Goal: Information Seeking & Learning: Check status

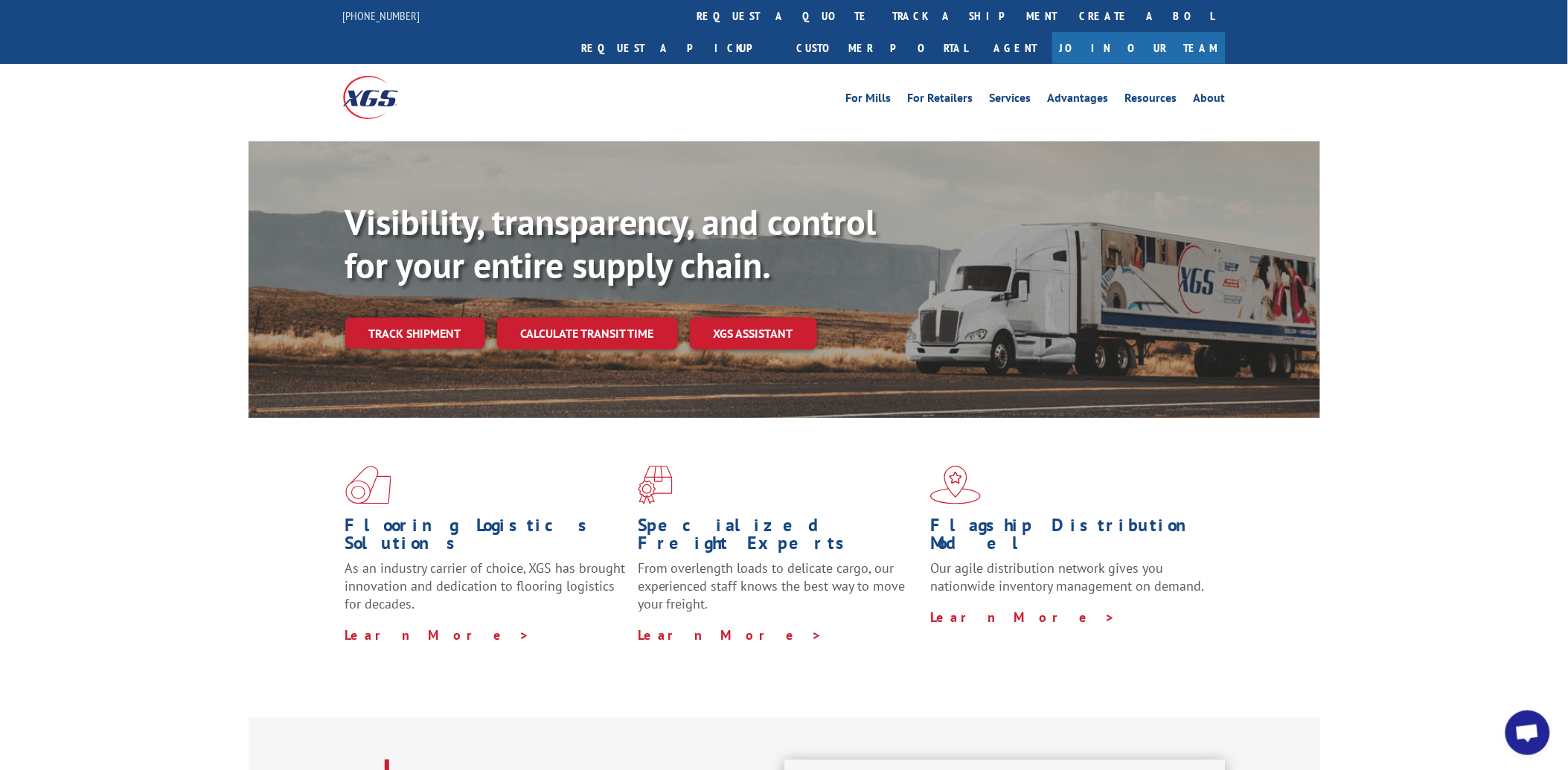
click at [732, 64] on div "For [PERSON_NAME] For Retailers Services Advantages Resources About For [PERSON…" at bounding box center [784, 97] width 883 height 66
click at [882, 18] on link "track a shipment" at bounding box center [975, 15] width 187 height 32
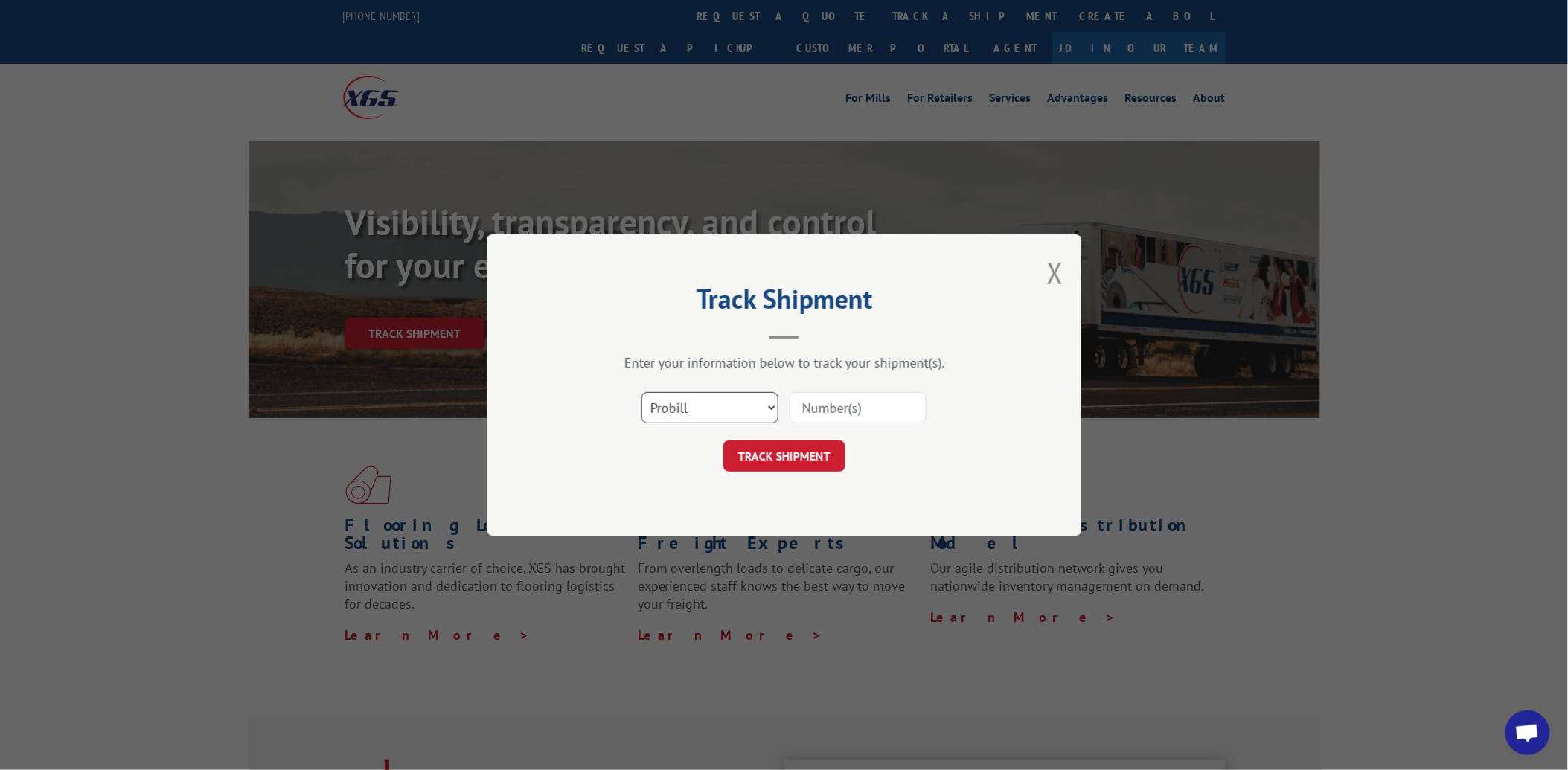
click at [720, 410] on select "Select category... Probill BOL PO" at bounding box center [709, 408] width 137 height 32
select select "po"
click at [641, 393] on select "Select category... Probill BOL PO" at bounding box center [709, 408] width 137 height 32
click at [833, 397] on input at bounding box center [858, 408] width 137 height 32
paste input "21536111"
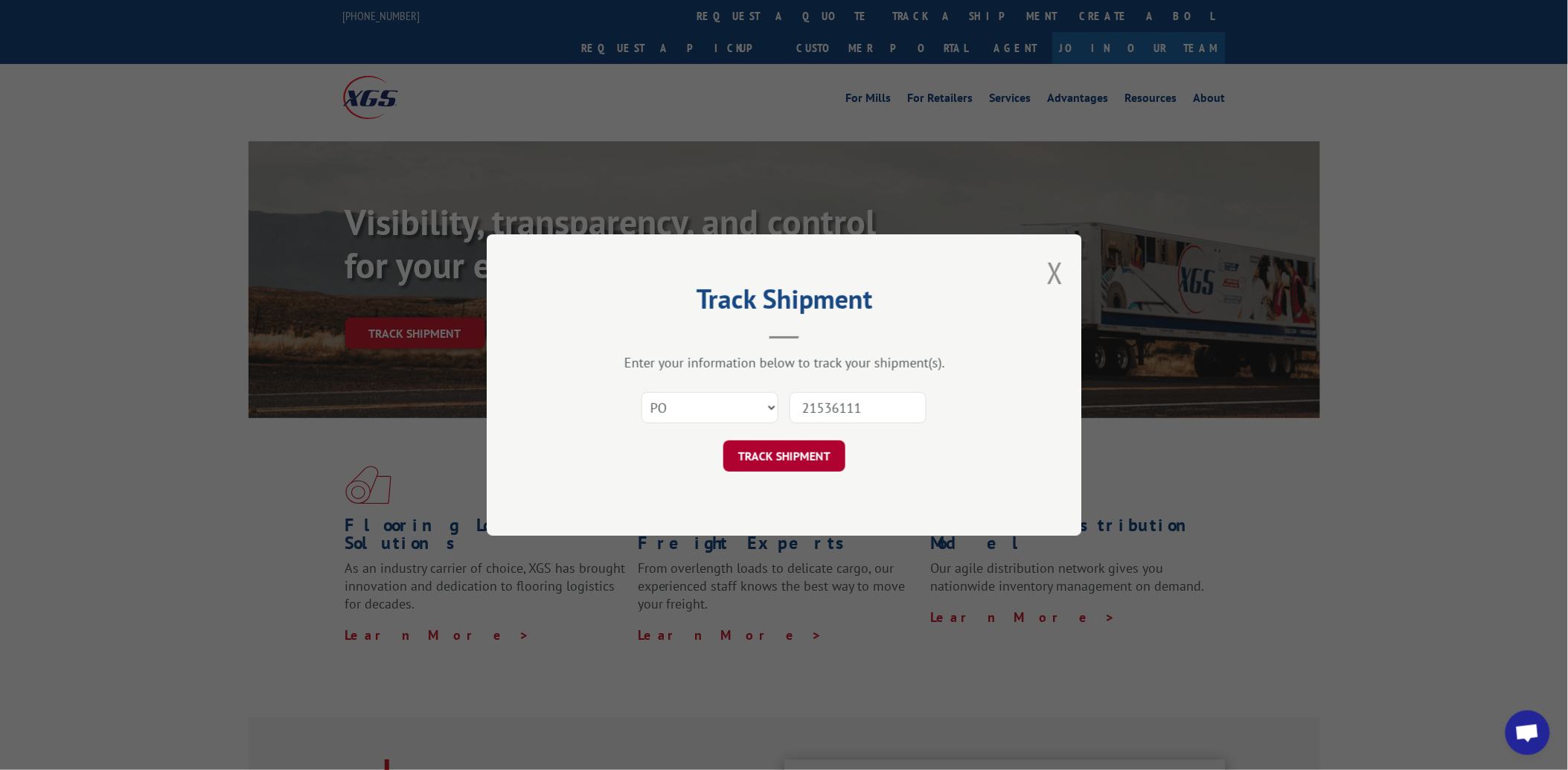
type input "21536111"
click at [797, 457] on button "TRACK SHIPMENT" at bounding box center [784, 456] width 122 height 32
